Goal: Check status: Check status

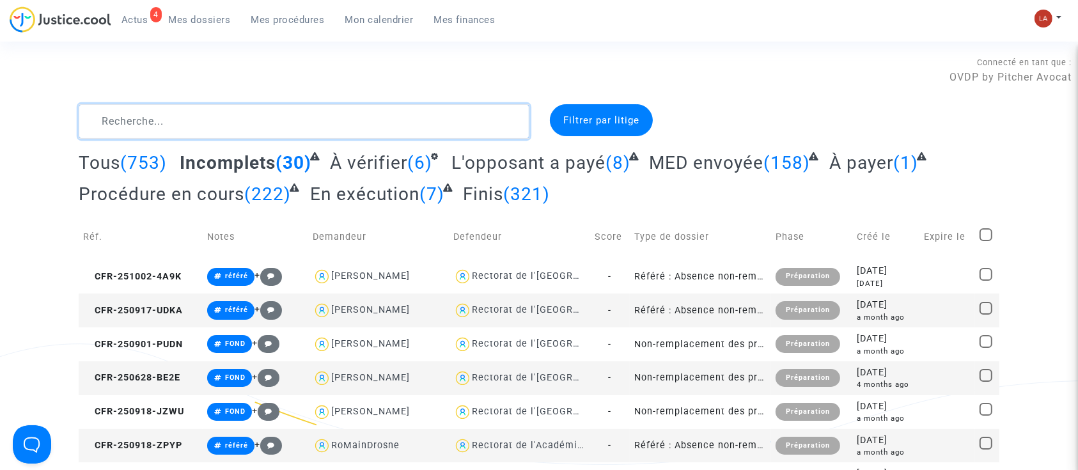
click at [139, 125] on textarea at bounding box center [304, 121] width 451 height 35
paste textarea "KFED"
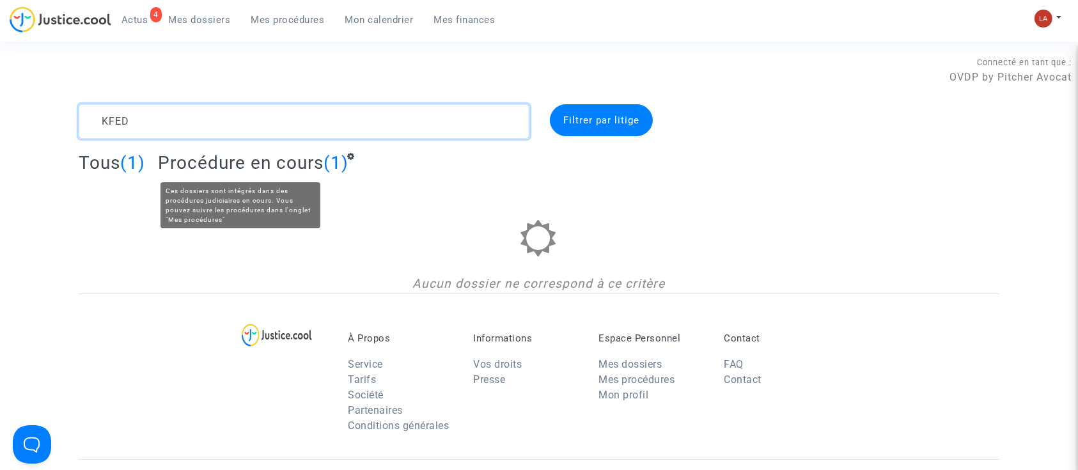
type textarea "KFED"
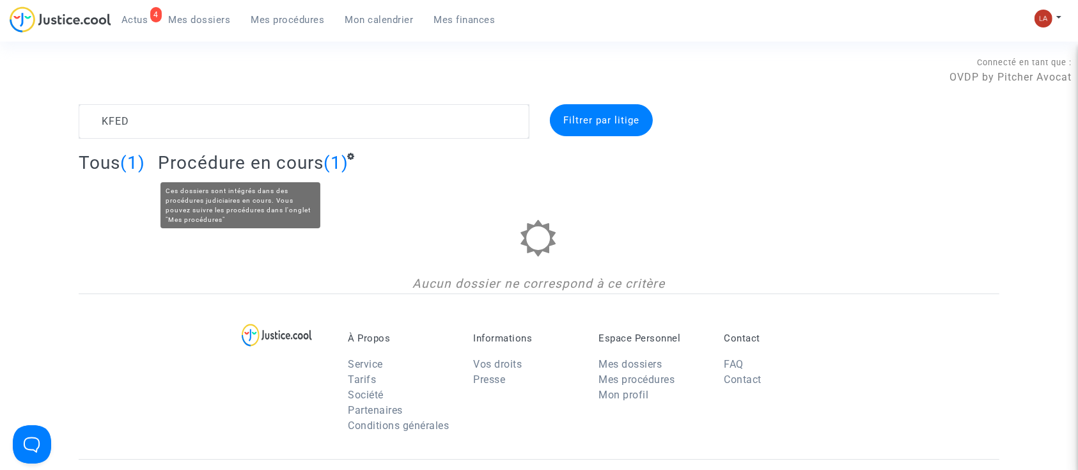
click at [278, 154] on span "Procédure en cours" at bounding box center [241, 162] width 166 height 21
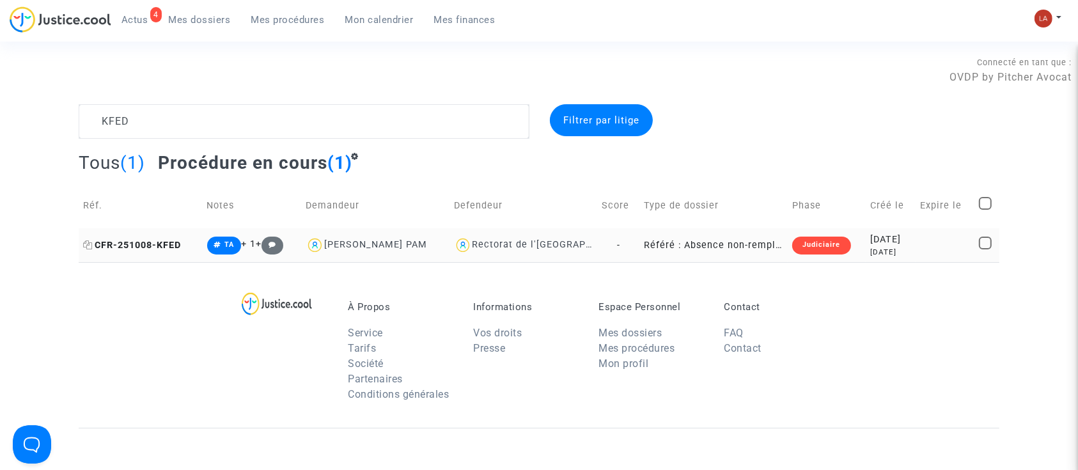
drag, startPoint x: 138, startPoint y: 244, endPoint x: 163, endPoint y: 246, distance: 25.6
click at [138, 244] on span "CFR-251008-KFED" at bounding box center [132, 245] width 98 height 11
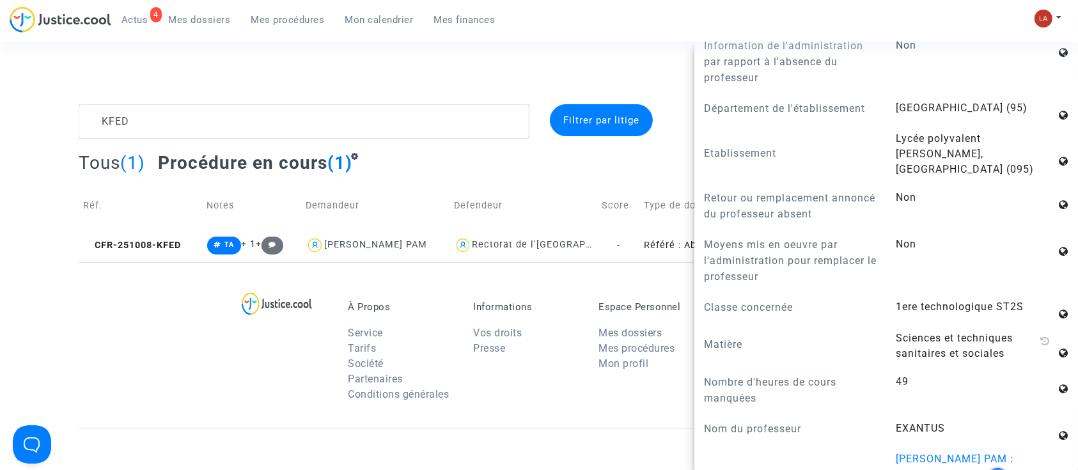
scroll to position [938, 0]
click at [159, 13] on link "Mes dossiers" at bounding box center [200, 19] width 83 height 19
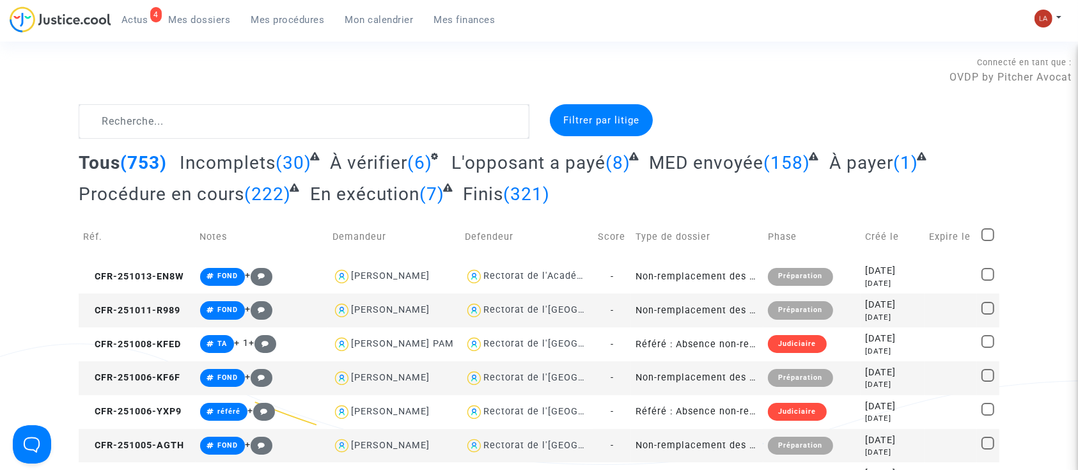
click at [145, 24] on span "Actus" at bounding box center [135, 20] width 27 height 12
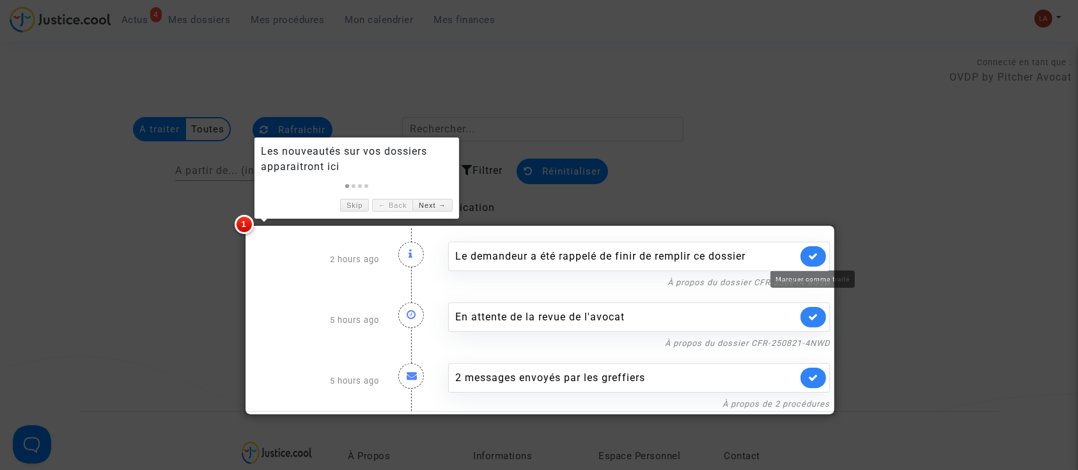
click at [814, 254] on icon at bounding box center [813, 256] width 10 height 10
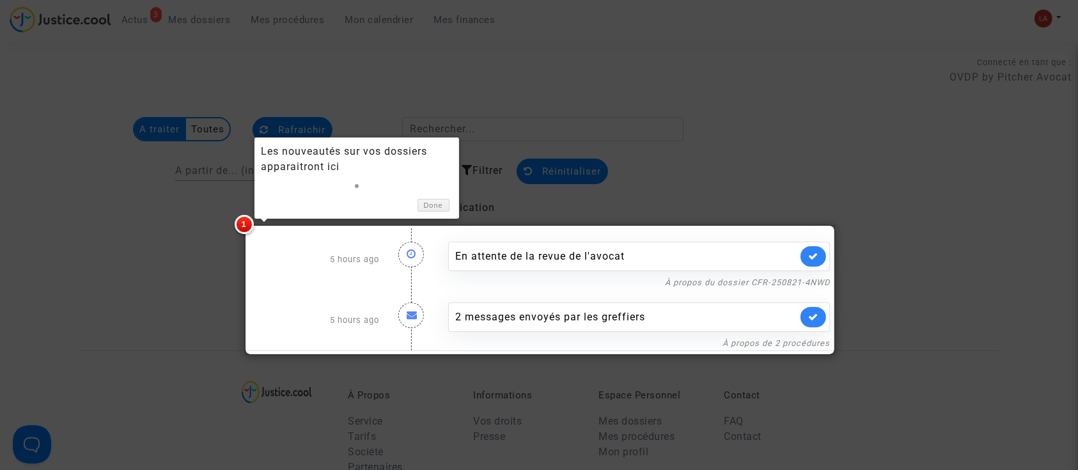
click at [808, 255] on link at bounding box center [814, 256] width 26 height 20
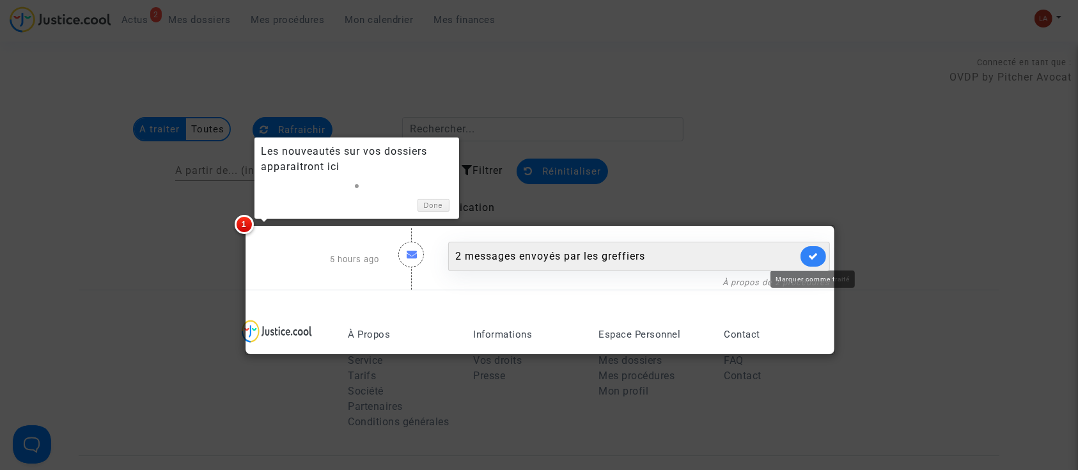
click at [817, 260] on icon at bounding box center [813, 256] width 10 height 10
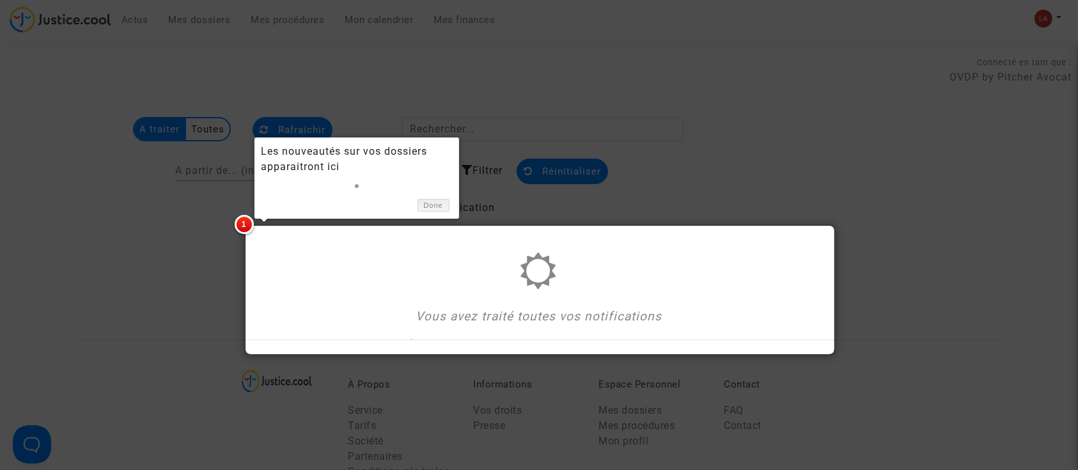
click at [428, 208] on link "Done" at bounding box center [434, 205] width 32 height 13
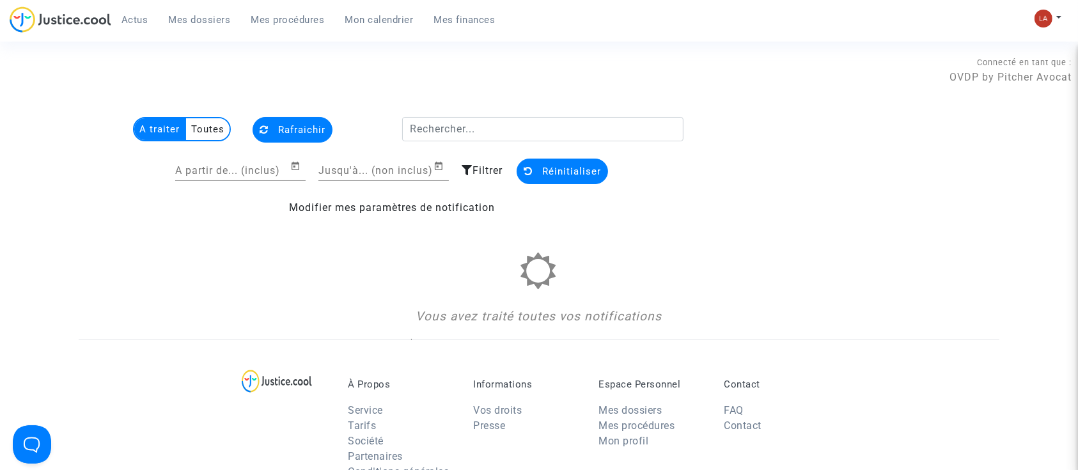
click at [191, 27] on link "Mes dossiers" at bounding box center [200, 19] width 83 height 19
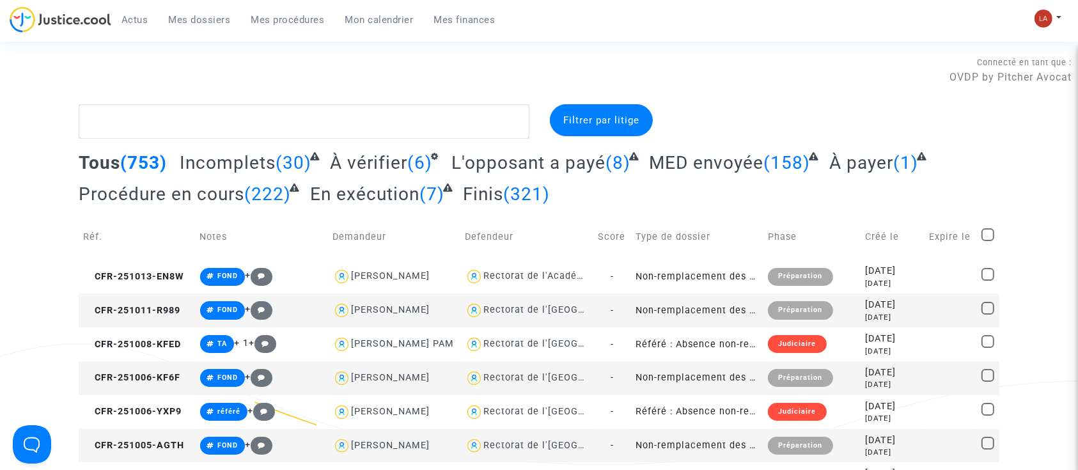
click at [362, 168] on span "À vérifier" at bounding box center [368, 162] width 77 height 21
click at [339, 164] on span "À vérifier" at bounding box center [368, 162] width 77 height 21
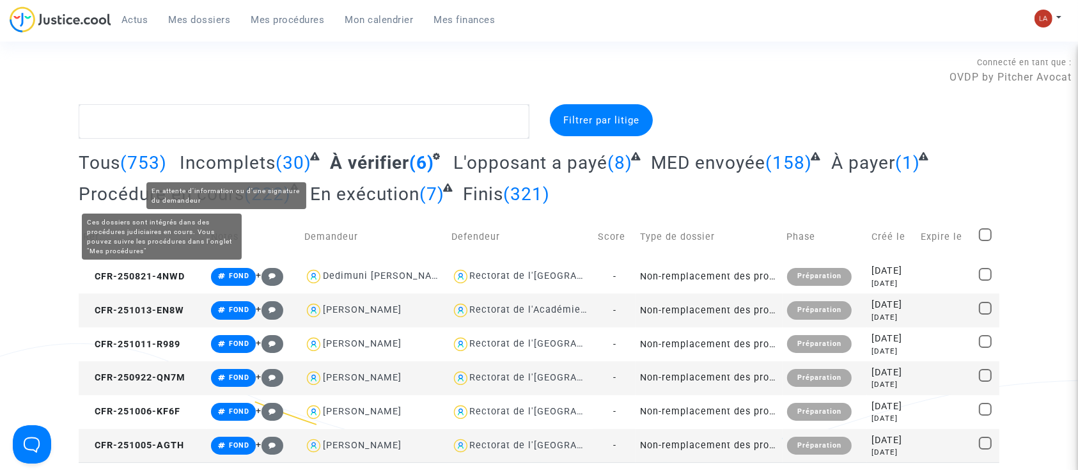
click at [221, 162] on span "Incomplets" at bounding box center [228, 162] width 96 height 21
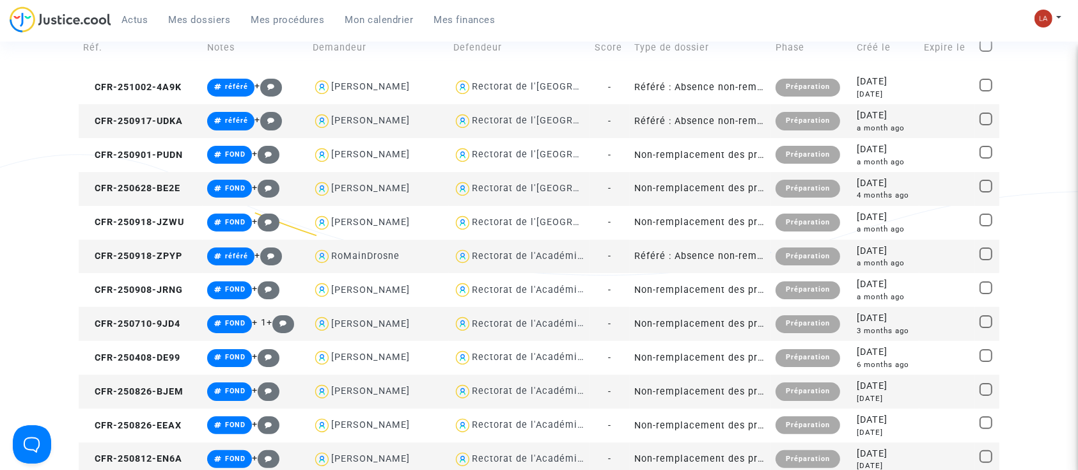
scroll to position [85, 0]
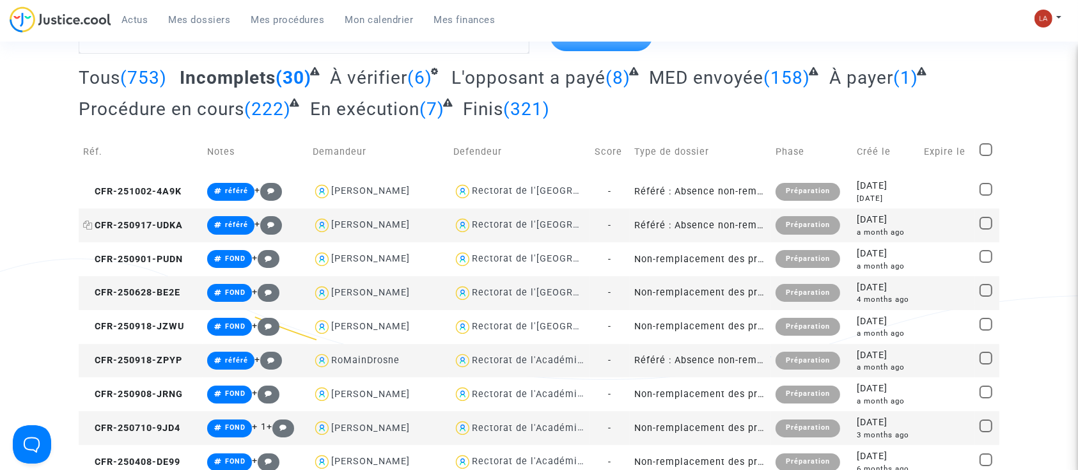
click at [172, 222] on span "CFR-250917-UDKA" at bounding box center [133, 225] width 100 height 11
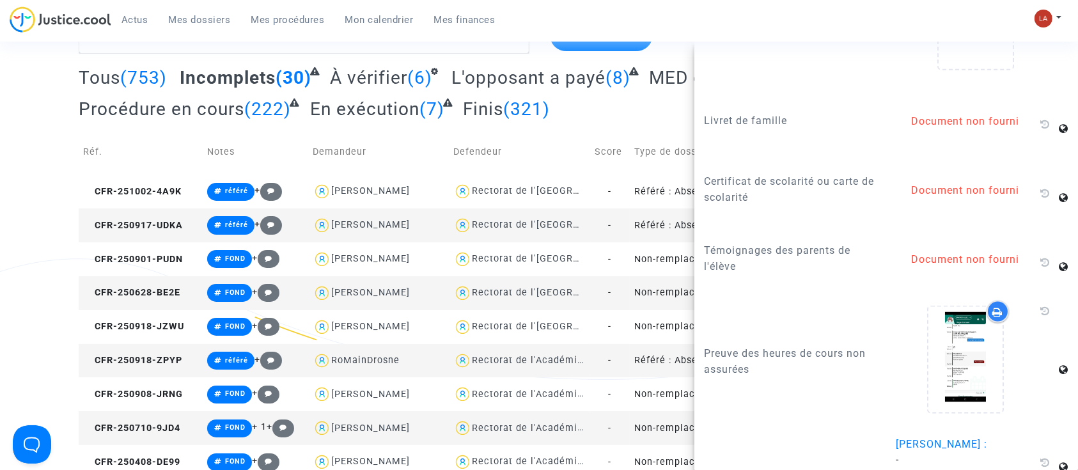
scroll to position [1606, 0]
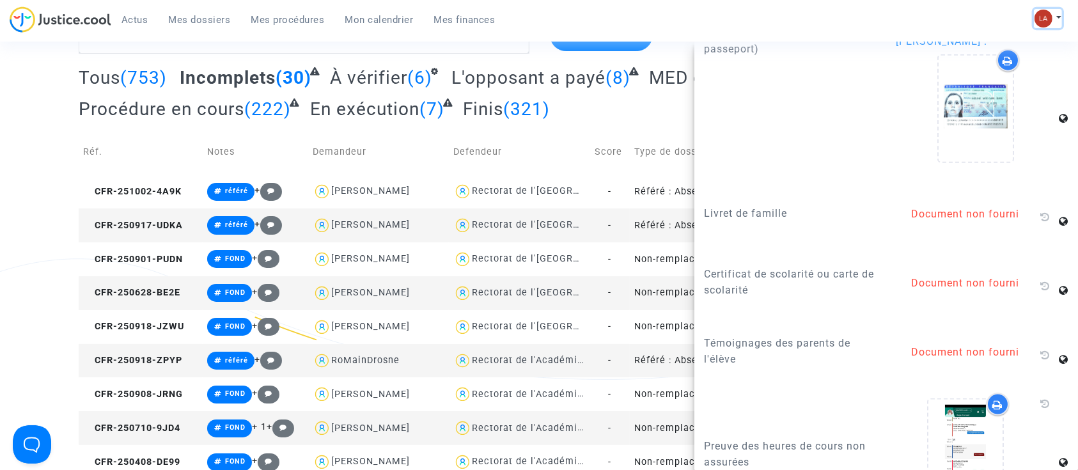
click at [1053, 18] on button at bounding box center [1048, 18] width 28 height 19
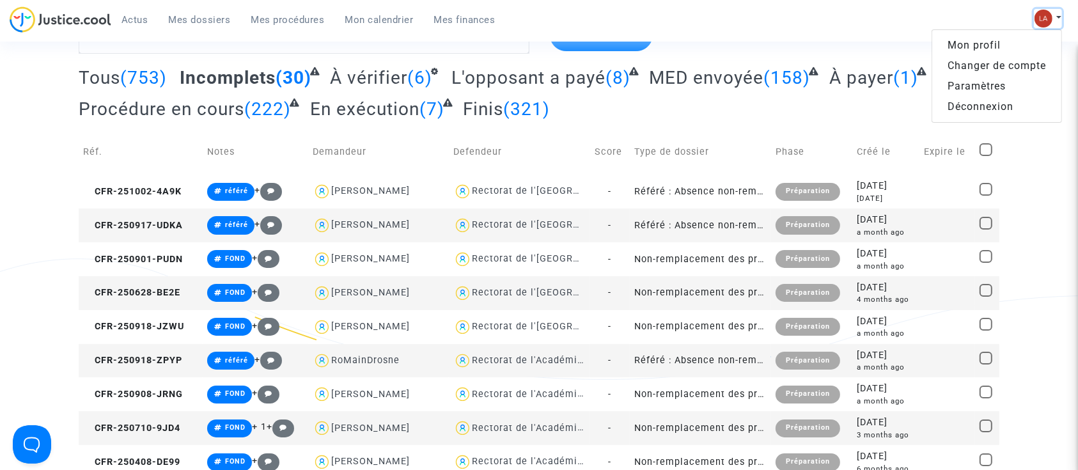
scroll to position [0, 0]
click at [998, 56] on link "Changer de compte" at bounding box center [996, 66] width 129 height 20
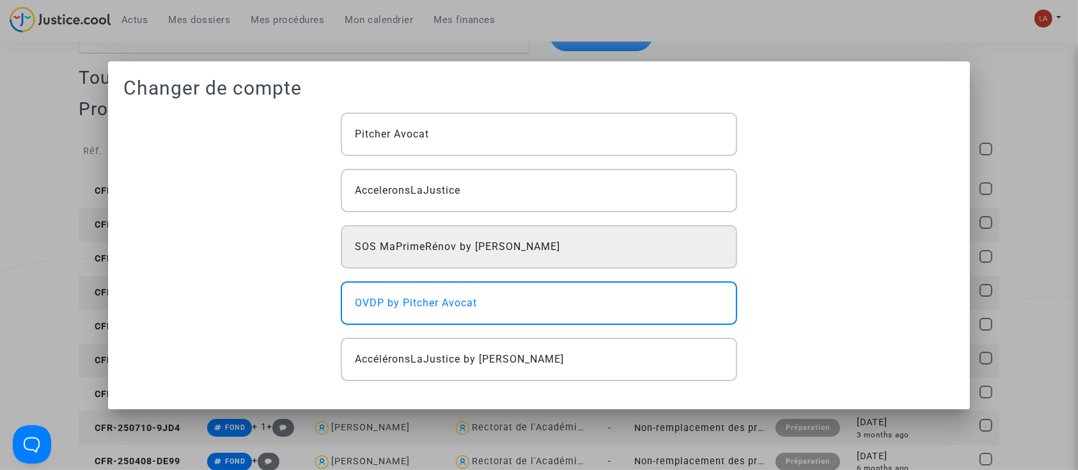
click at [602, 248] on div "SOS MaPrimeRénov by [PERSON_NAME]" at bounding box center [539, 246] width 397 height 43
